Goal: Complete application form

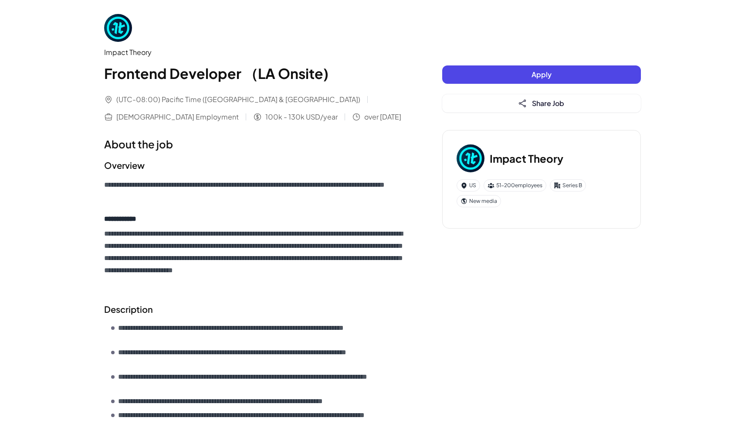
click at [491, 68] on button "Apply" at bounding box center [541, 74] width 199 height 18
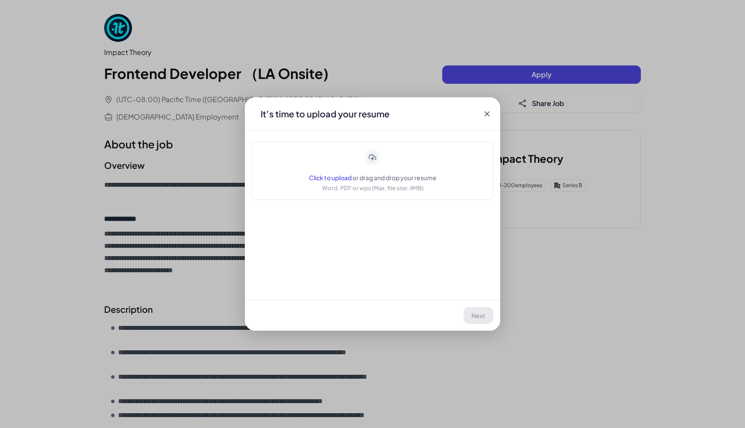
click at [334, 174] on span "Click to upload" at bounding box center [330, 177] width 43 height 8
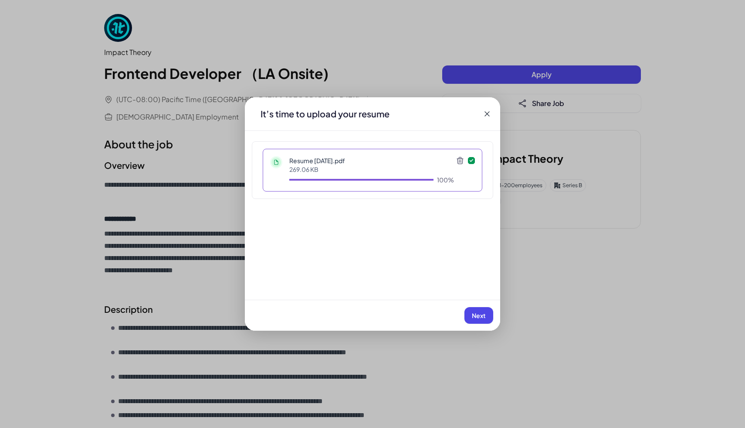
click at [477, 316] on span "Next" at bounding box center [479, 315] width 14 height 8
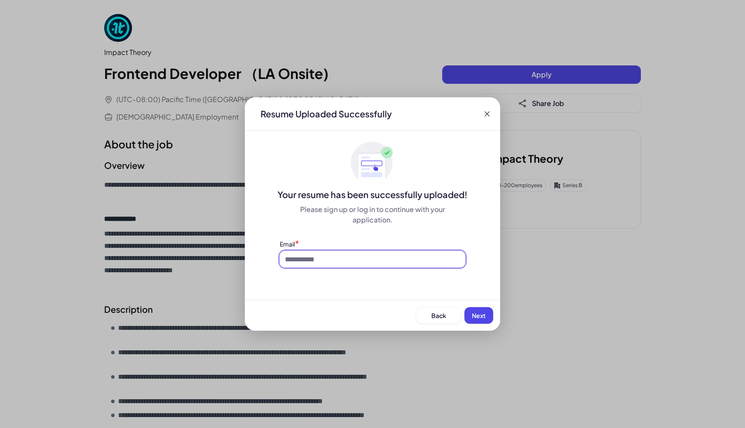
click at [404, 258] on input at bounding box center [373, 259] width 186 height 17
type input "**********"
click at [475, 312] on span "Next" at bounding box center [479, 315] width 14 height 8
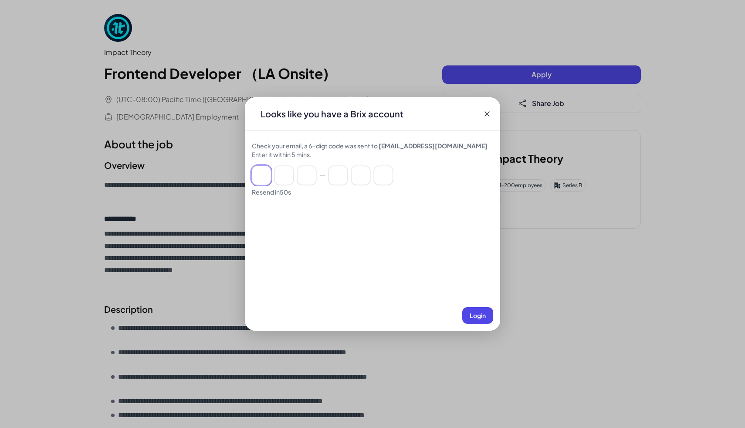
click at [265, 173] on input at bounding box center [261, 175] width 19 height 19
type input "*"
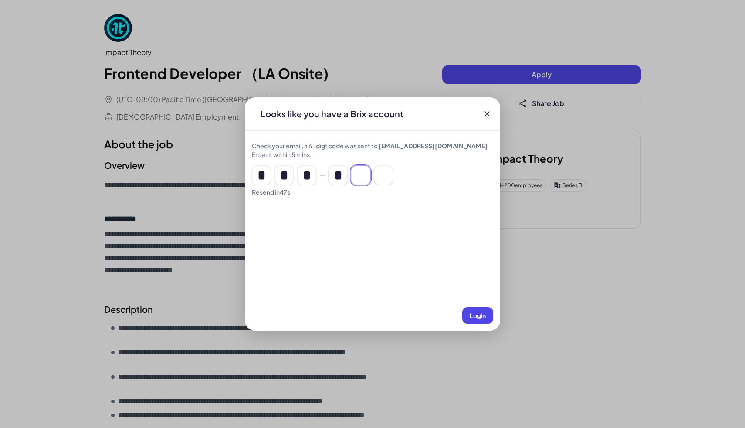
type input "*"
click at [472, 316] on span "Login" at bounding box center [478, 315] width 16 height 8
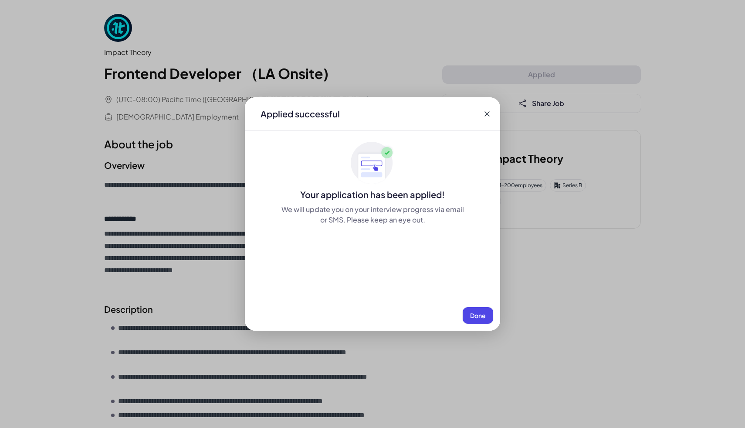
click at [474, 319] on button "Done" at bounding box center [478, 315] width 31 height 17
